Goal: Task Accomplishment & Management: Use online tool/utility

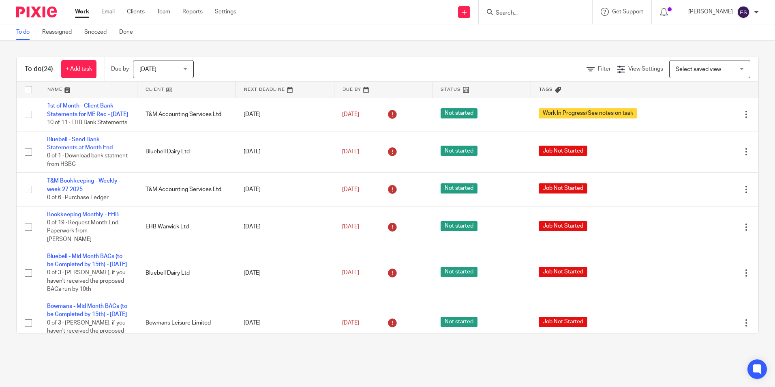
scroll to position [122, 0]
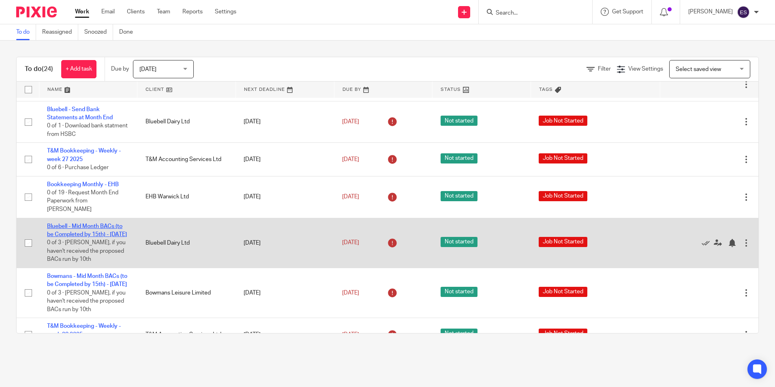
click at [90, 233] on link "Bluebell - Mid Month BACs (to be Completed by 15th) - [DATE]" at bounding box center [87, 230] width 80 height 14
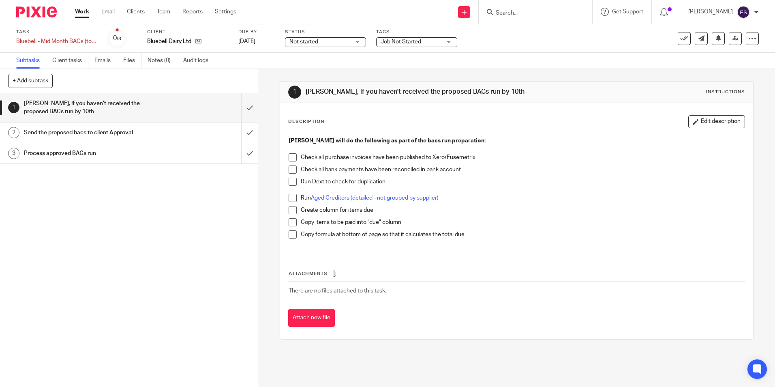
click at [107, 128] on h1 "Send the proposed bacs to client Approval" at bounding box center [93, 133] width 139 height 12
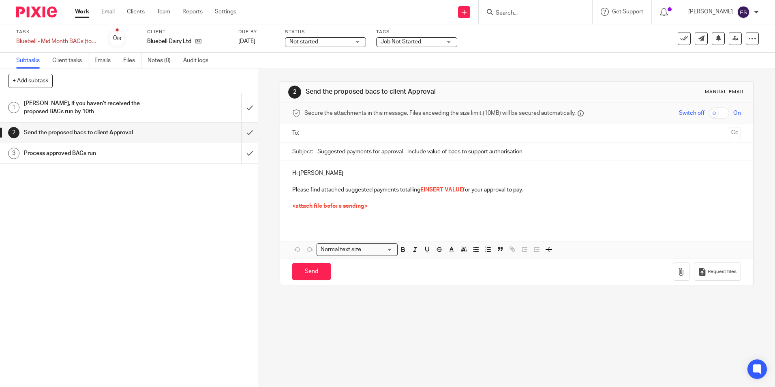
click at [105, 148] on h1 "Process approved BACs run" at bounding box center [93, 153] width 139 height 12
click at [81, 155] on h1 "Process approved BACs run" at bounding box center [93, 153] width 139 height 12
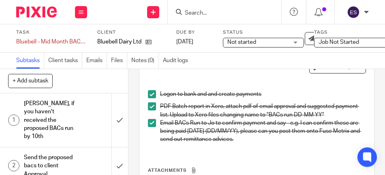
scroll to position [41, 0]
